Goal: Task Accomplishment & Management: Manage account settings

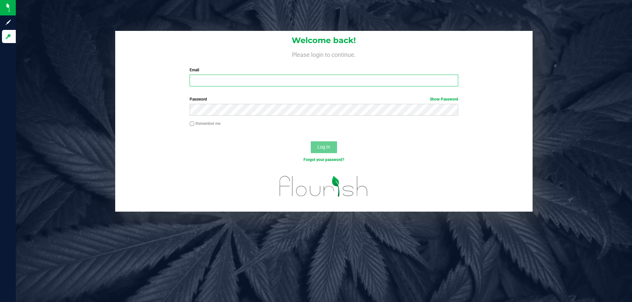
click at [209, 82] on input "Email" at bounding box center [323, 81] width 268 height 12
type input "[EMAIL_ADDRESS][DOMAIN_NAME]"
drag, startPoint x: 318, startPoint y: 149, endPoint x: 322, endPoint y: 147, distance: 5.0
click at [322, 147] on span "Log In" at bounding box center [323, 146] width 13 height 5
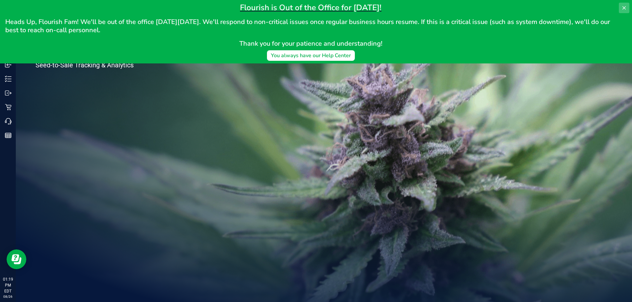
click at [624, 6] on icon at bounding box center [623, 7] width 5 height 5
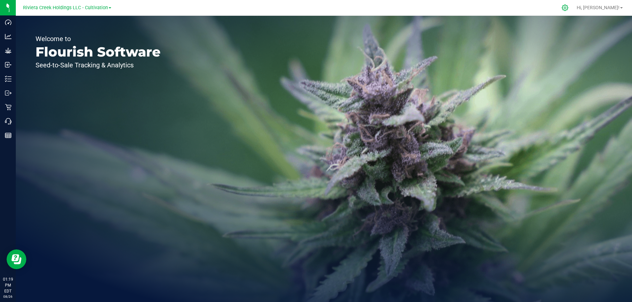
click at [568, 8] on icon at bounding box center [564, 7] width 7 height 7
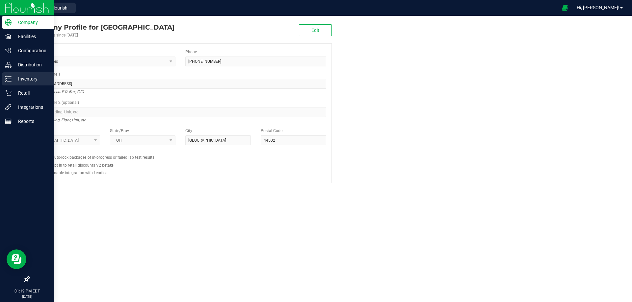
click at [25, 79] on p "Inventory" at bounding box center [31, 79] width 39 height 8
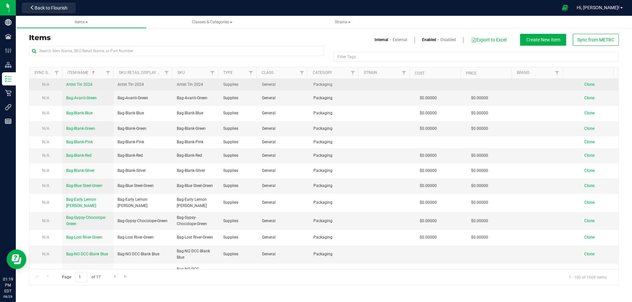
click at [87, 85] on span "Artist Tin 2024" at bounding box center [79, 84] width 26 height 5
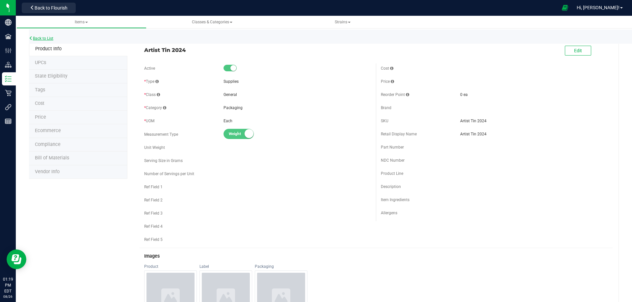
click at [38, 39] on link "Back to List" at bounding box center [41, 38] width 24 height 5
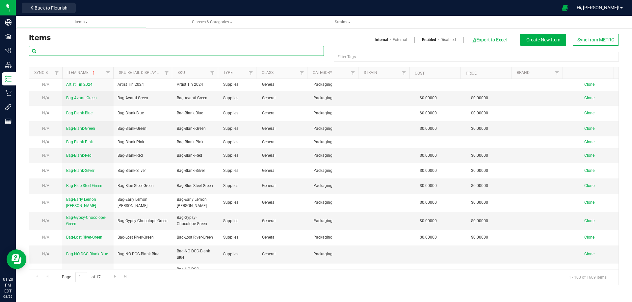
click at [74, 48] on input "text" at bounding box center [176, 51] width 295 height 10
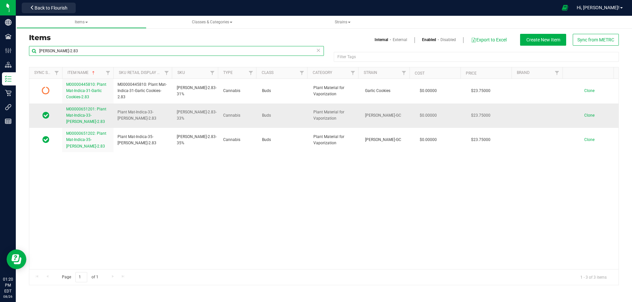
type input "[PERSON_NAME]-2.83"
click at [97, 112] on link "M00000651201: Plant Mat-Indica-33-[PERSON_NAME]-2.83" at bounding box center [87, 115] width 43 height 19
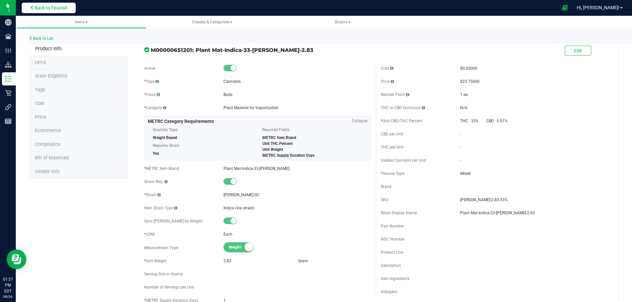
click at [53, 10] on span "Back to Flourish" at bounding box center [51, 7] width 33 height 5
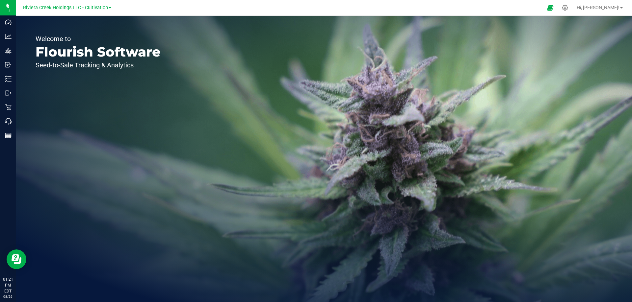
click at [111, 6] on div "Riviera Creek Holdings LLC - Cultivation" at bounding box center [67, 8] width 88 height 8
click at [110, 9] on span at bounding box center [110, 7] width 3 height 1
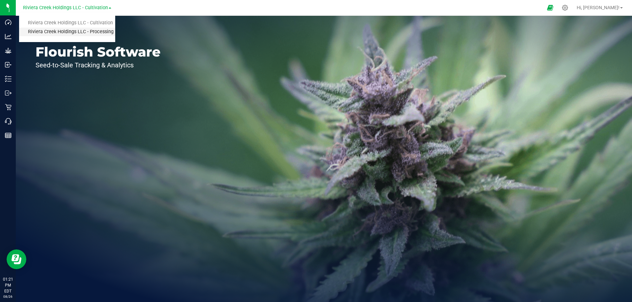
click at [68, 31] on link "Riviera Creek Holdings LLC - Processing" at bounding box center [67, 32] width 96 height 9
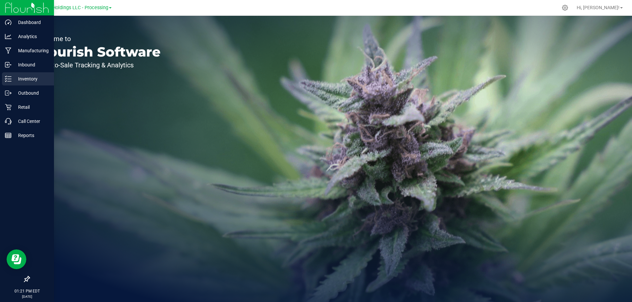
click at [21, 80] on p "Inventory" at bounding box center [31, 79] width 39 height 8
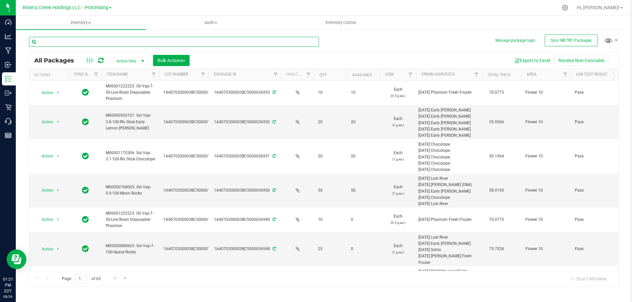
click at [86, 42] on input "text" at bounding box center [174, 42] width 290 height 10
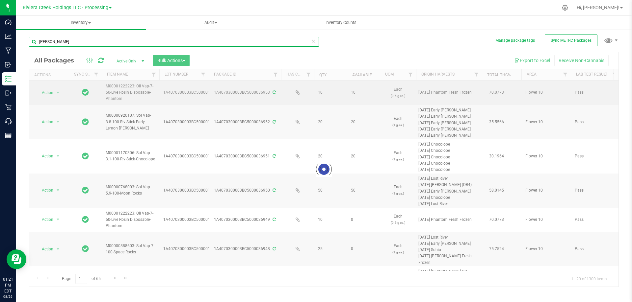
type input "[PERSON_NAME]"
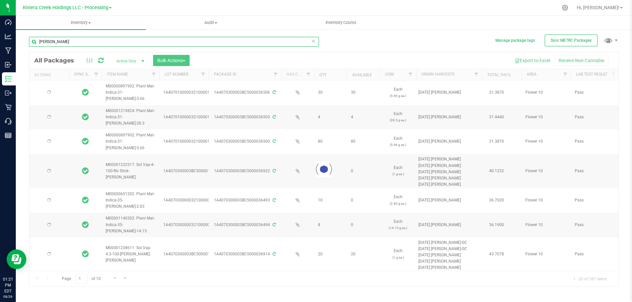
type input "[DATE]"
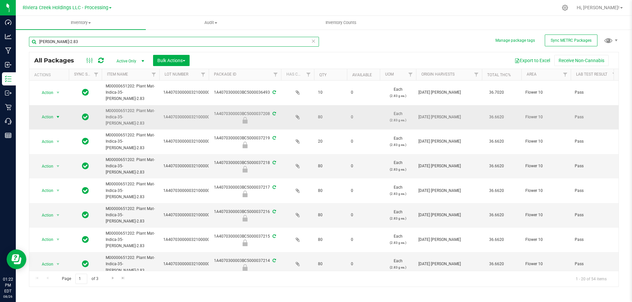
type input "[PERSON_NAME]-2.83"
click at [59, 118] on span "select" at bounding box center [57, 116] width 5 height 5
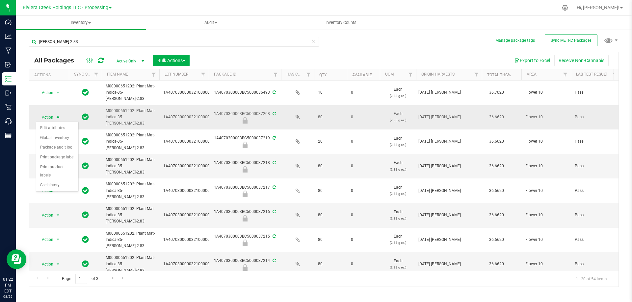
click at [148, 123] on span "M00000651202: Plant Mat-Indica-35-[PERSON_NAME]-2.83" at bounding box center [131, 117] width 50 height 19
click at [133, 115] on span "M00000651202: Plant Mat-Indica-35-[PERSON_NAME]-2.83" at bounding box center [131, 117] width 50 height 19
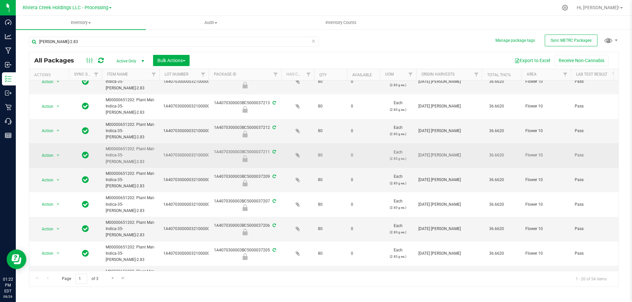
scroll to position [197, 0]
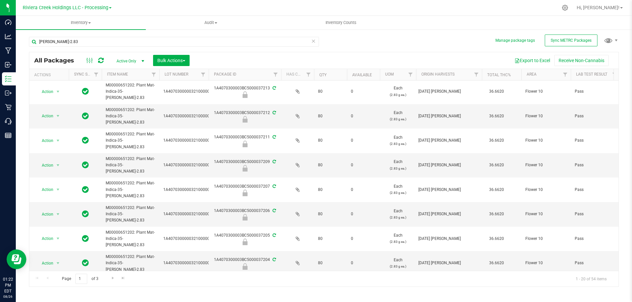
click at [126, 59] on span "Active Only" at bounding box center [129, 61] width 36 height 9
click at [128, 69] on li "Active Only" at bounding box center [129, 72] width 36 height 10
click at [135, 212] on span "M00000651202: Plant Mat-Indica-35-[PERSON_NAME]-2.83" at bounding box center [131, 214] width 50 height 19
click at [134, 212] on span "M00000651202: Plant Mat-Indica-35-[PERSON_NAME]-2.83" at bounding box center [131, 214] width 50 height 19
click at [189, 216] on span "1A4070300000321000000152" at bounding box center [191, 214] width 56 height 6
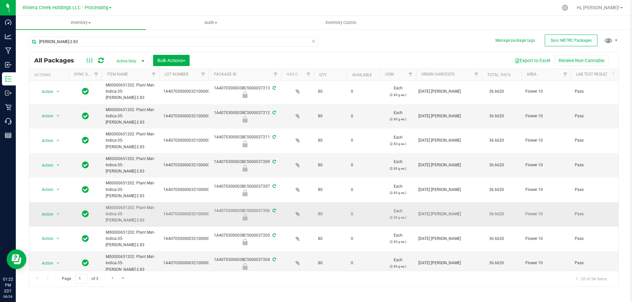
click at [189, 216] on span "1A4070300000321000000152" at bounding box center [191, 214] width 56 height 6
click at [42, 215] on span "Action" at bounding box center [45, 214] width 18 height 9
click at [46, 225] on li "Edit attributes" at bounding box center [57, 225] width 42 height 10
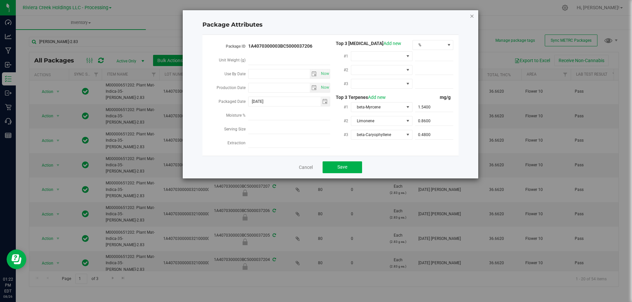
click at [473, 15] on icon "Close modal" at bounding box center [471, 16] width 5 height 8
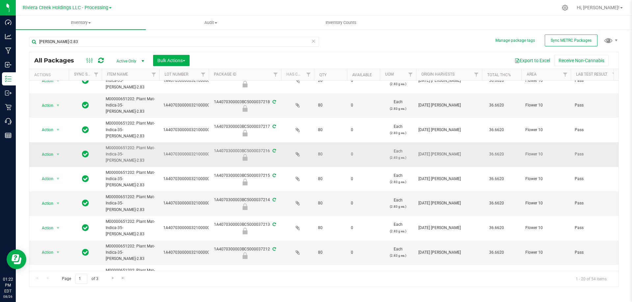
scroll to position [0, 0]
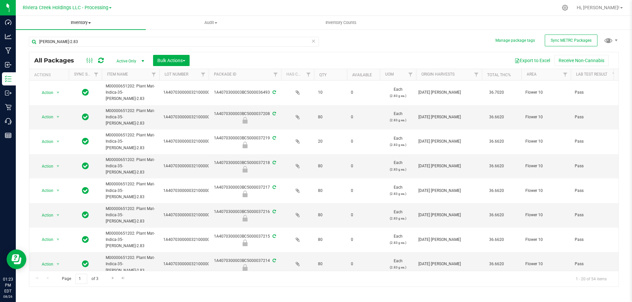
click at [89, 23] on span at bounding box center [89, 22] width 3 height 1
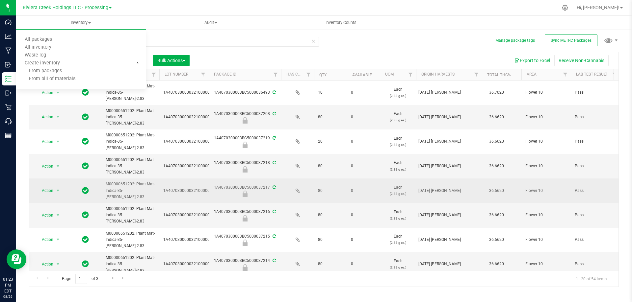
click at [179, 186] on td "1A4070300000321000000152" at bounding box center [183, 191] width 49 height 25
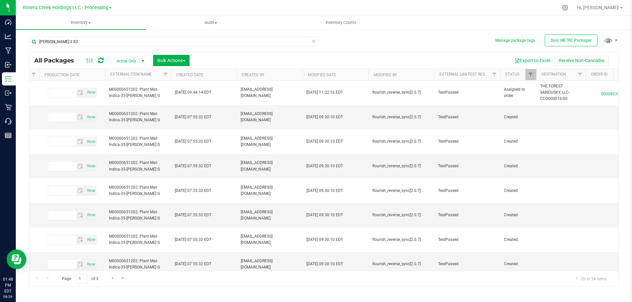
scroll to position [0, 1228]
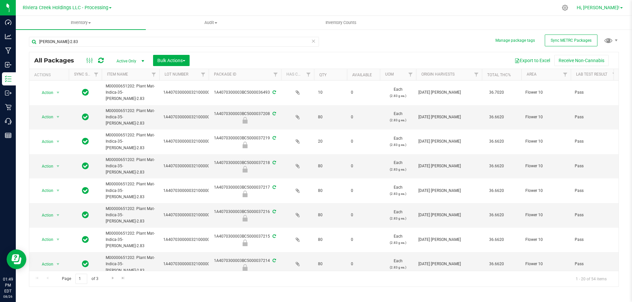
click at [620, 7] on link "Hi, [PERSON_NAME]!" at bounding box center [599, 7] width 51 height 7
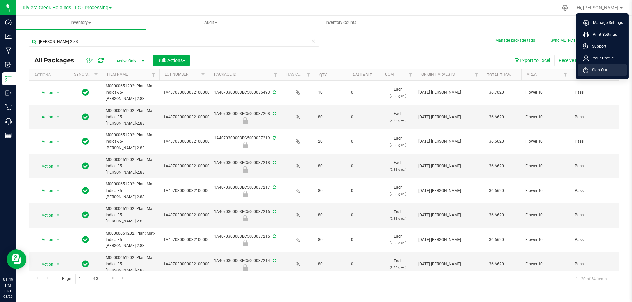
click at [607, 69] on li "Sign Out" at bounding box center [601, 70] width 49 height 12
